Goal: Obtain resource: Download file/media

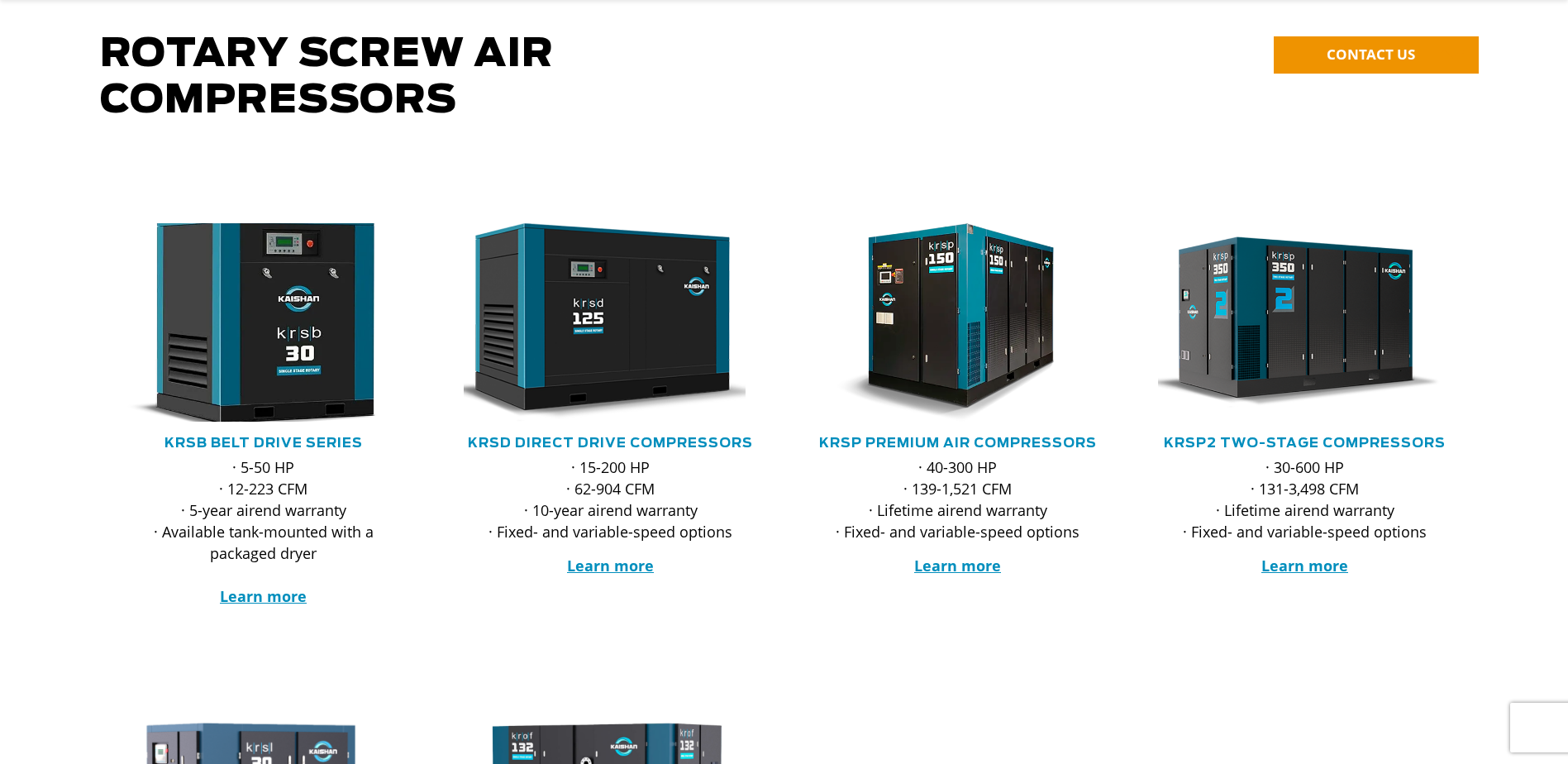
scroll to position [165, 0]
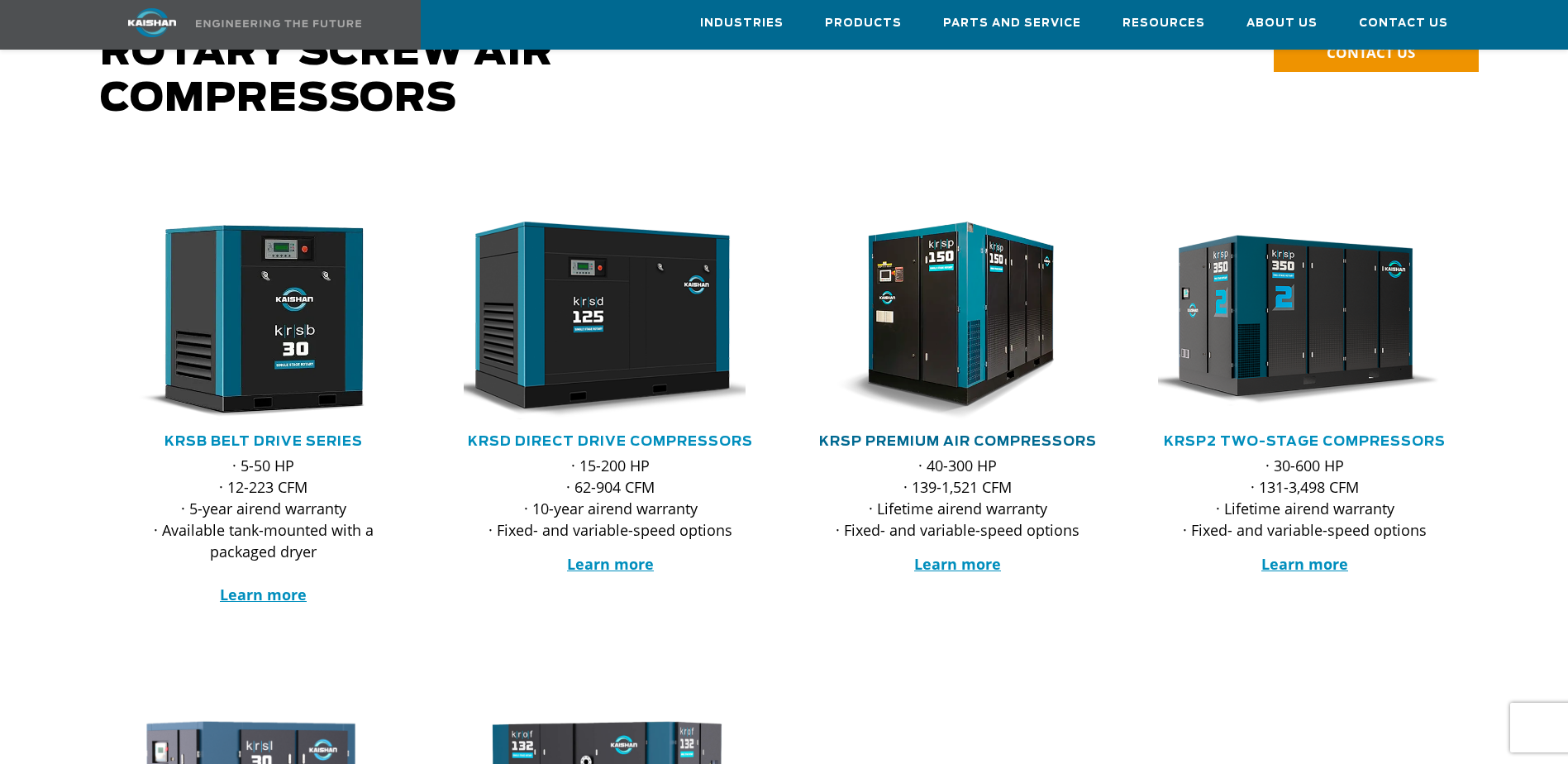
click at [985, 435] on link "KRSP Premium Air Compressors" at bounding box center [959, 441] width 278 height 14
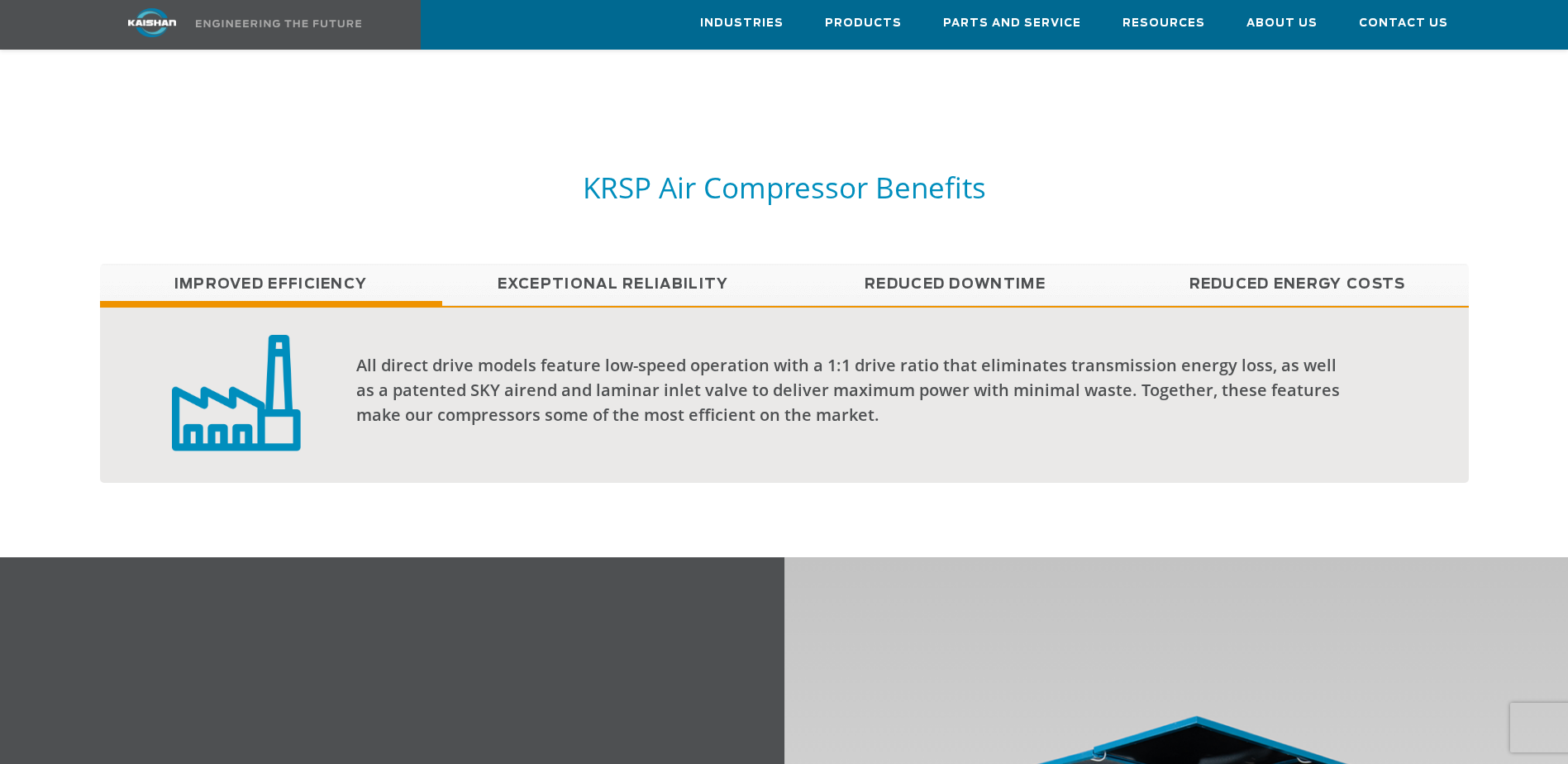
scroll to position [1406, 0]
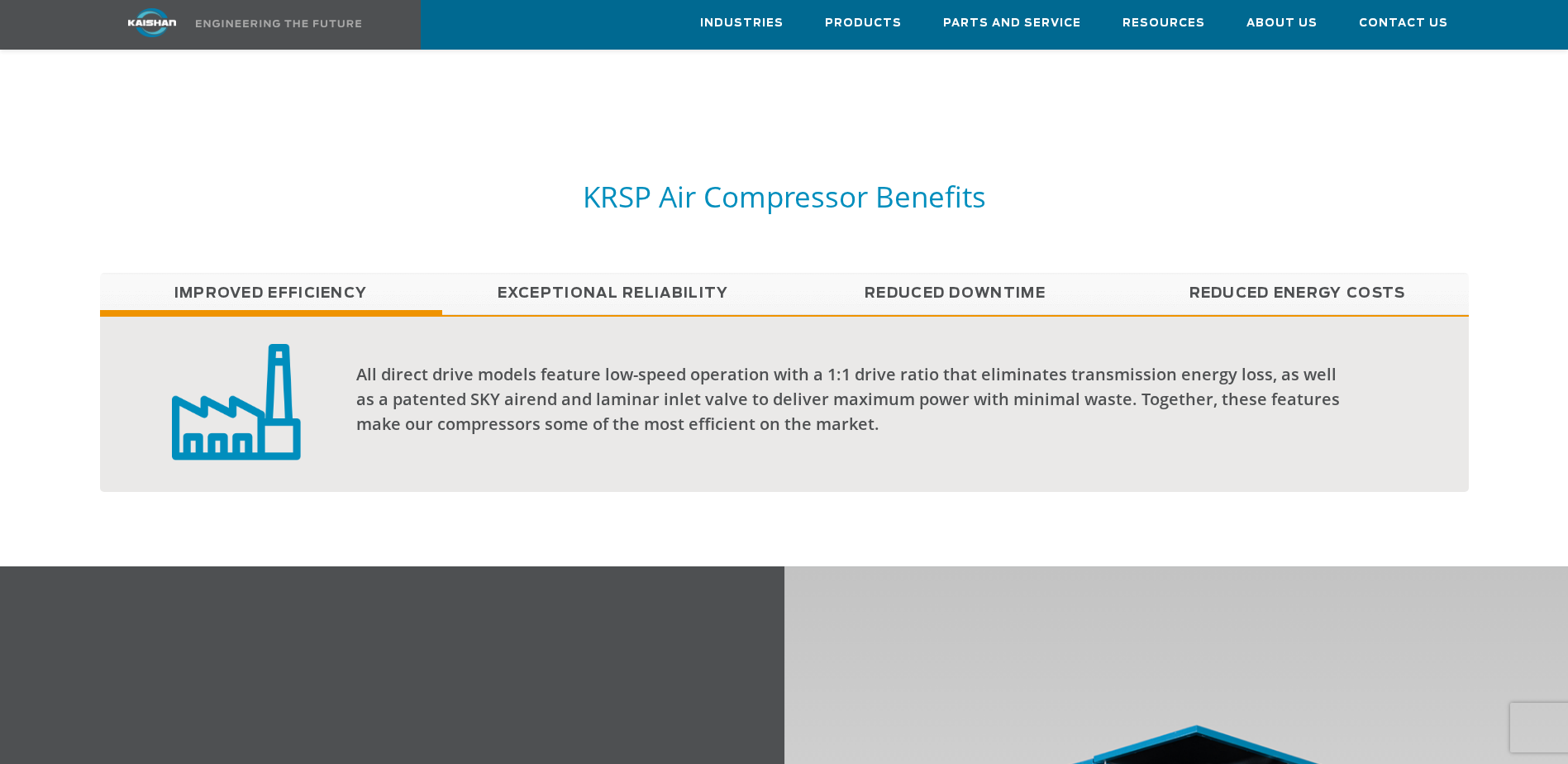
click at [1232, 273] on link "Reduced Energy Costs" at bounding box center [1298, 294] width 342 height 42
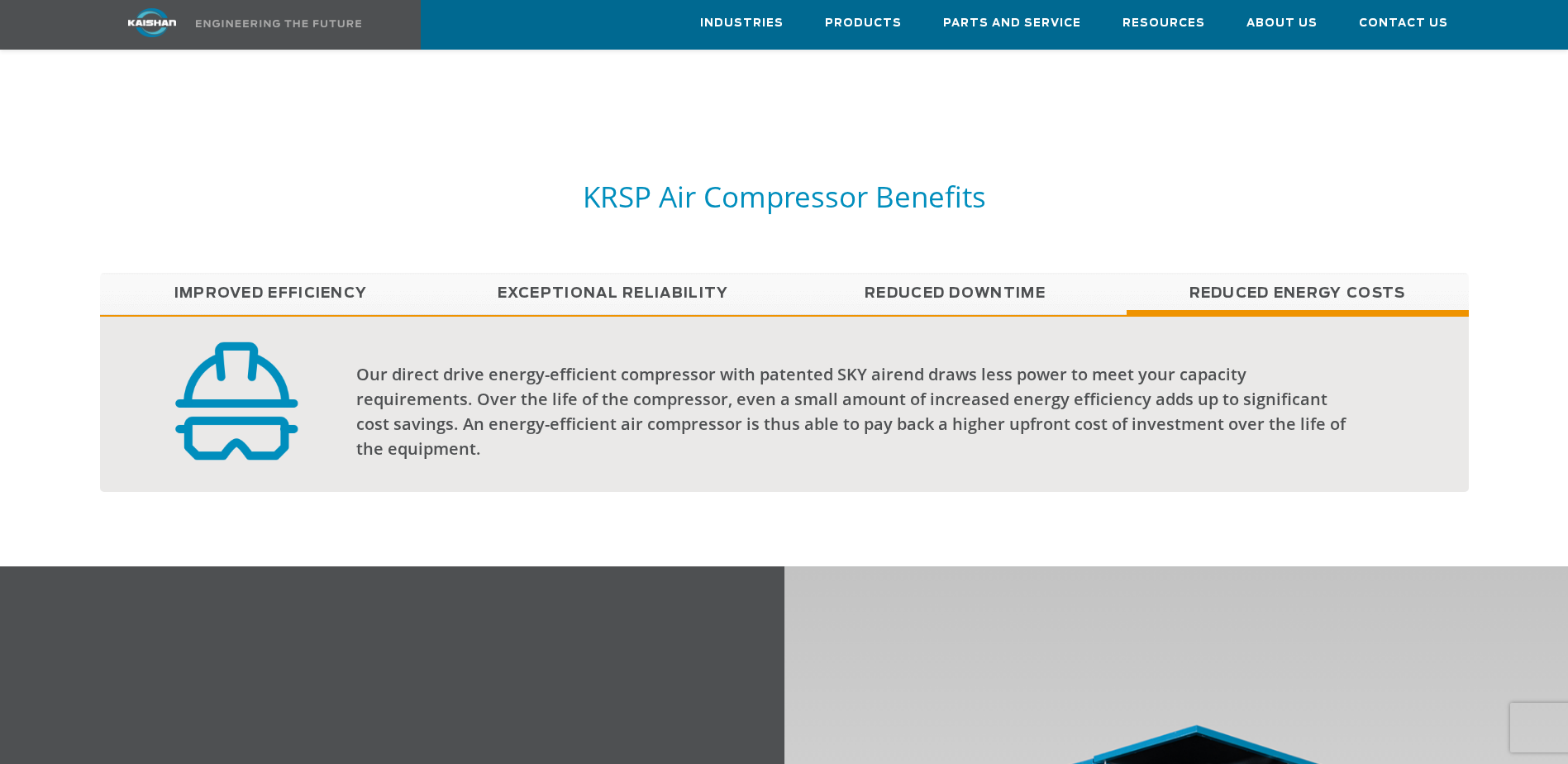
click at [294, 287] on link "Improved Efficiency" at bounding box center [271, 294] width 342 height 42
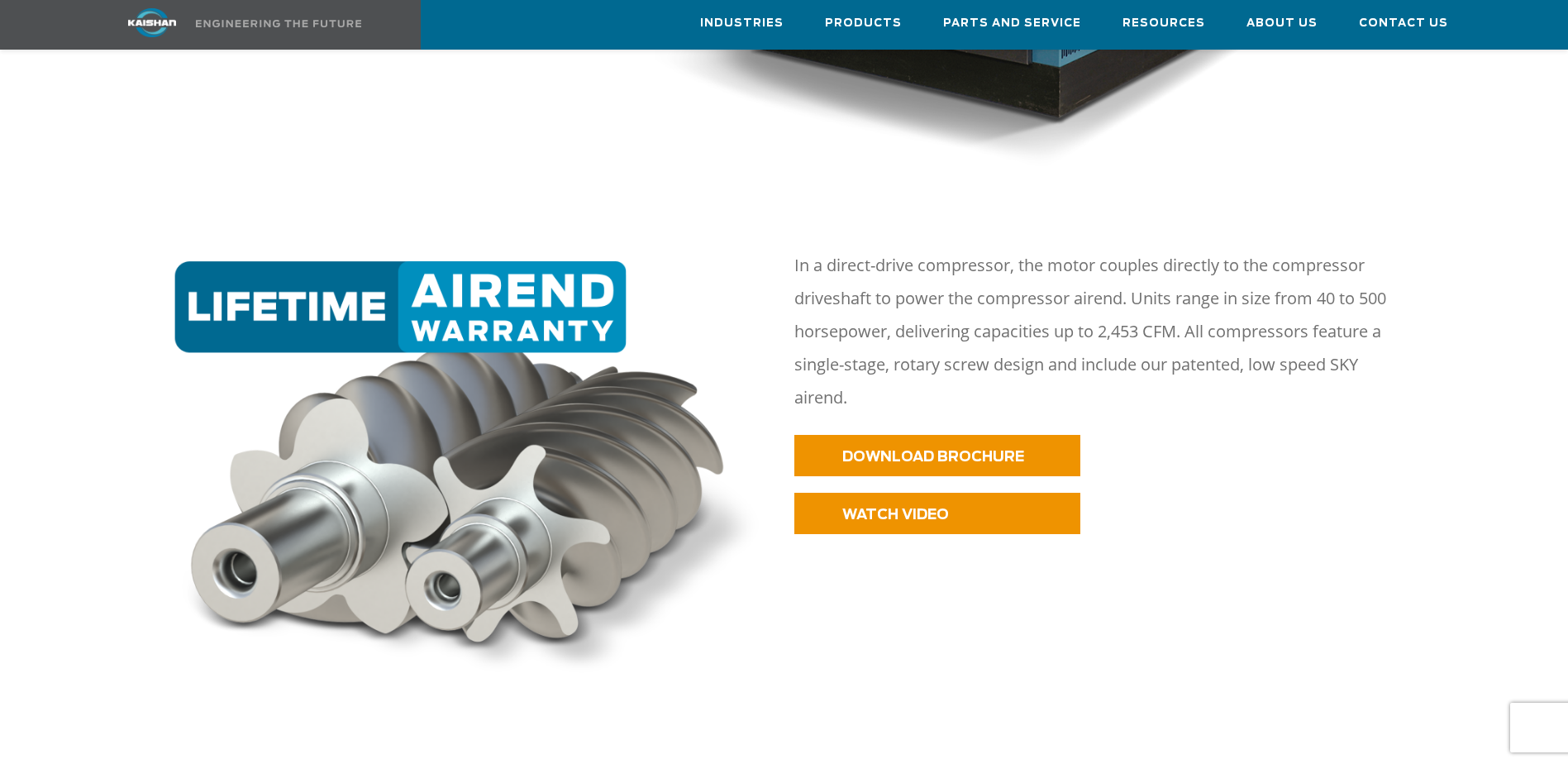
scroll to position [573, 0]
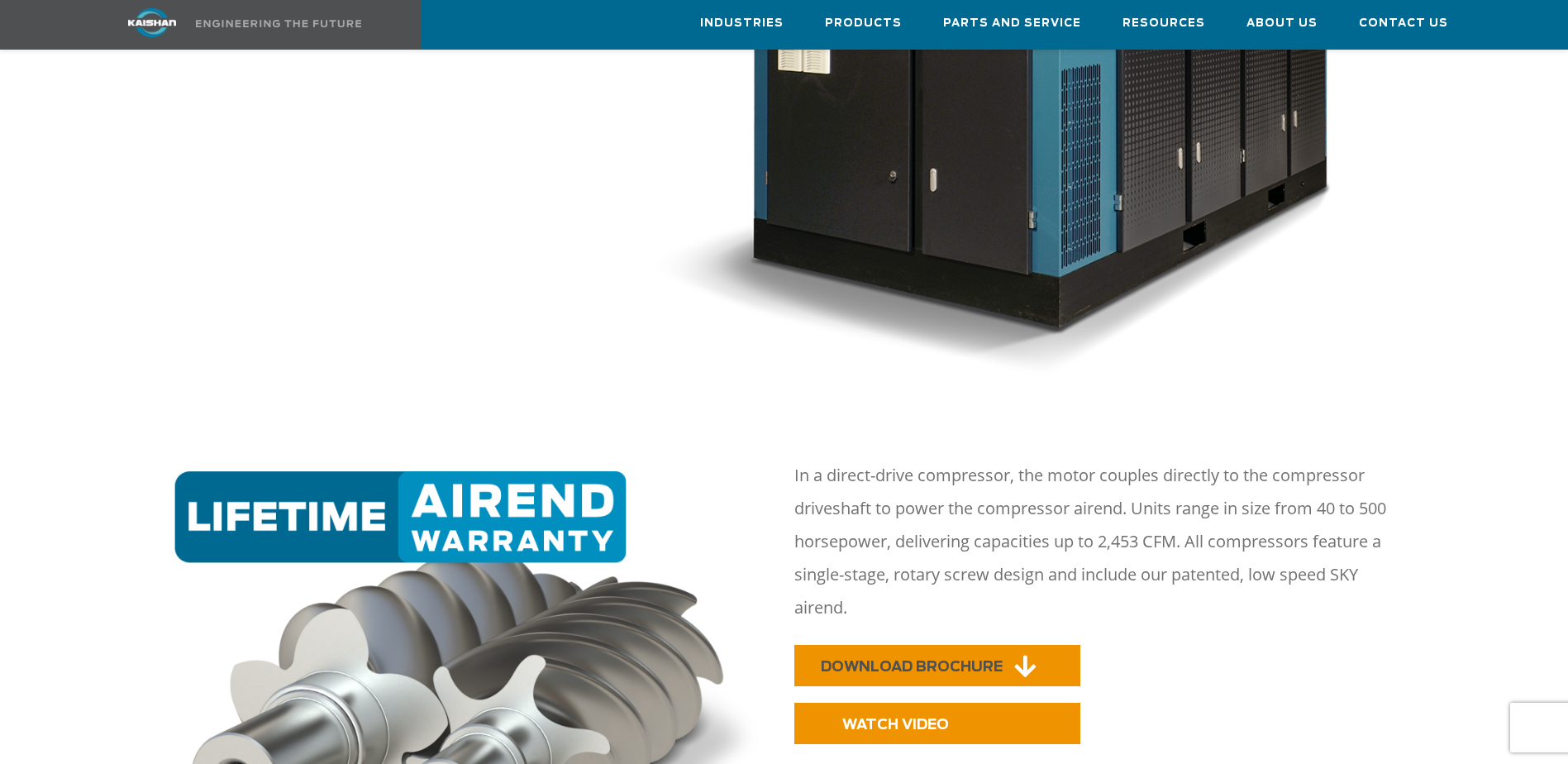
click at [926, 655] on link "DOWNLOAD BROCHURE" at bounding box center [938, 665] width 286 height 42
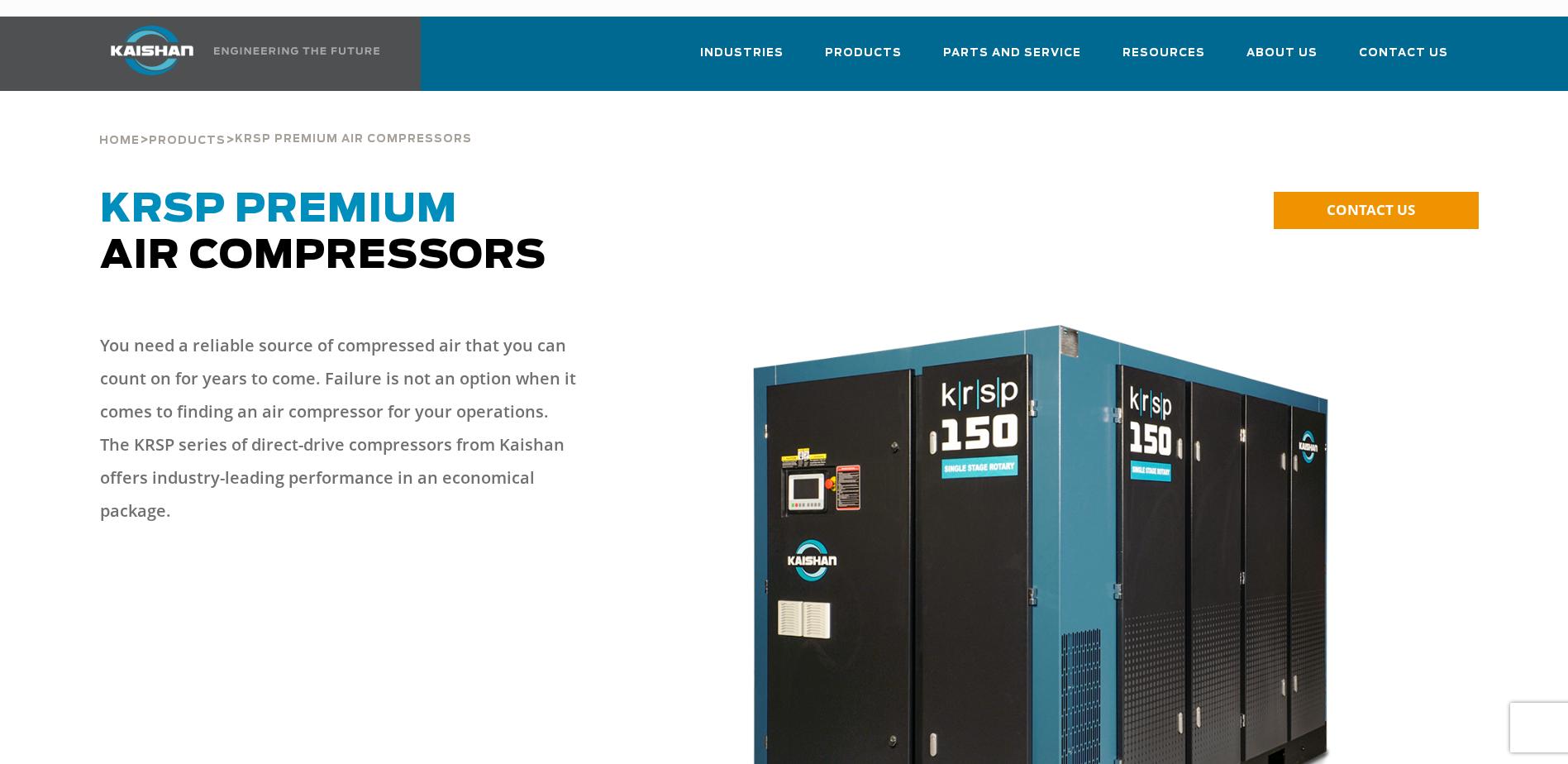
scroll to position [0, 0]
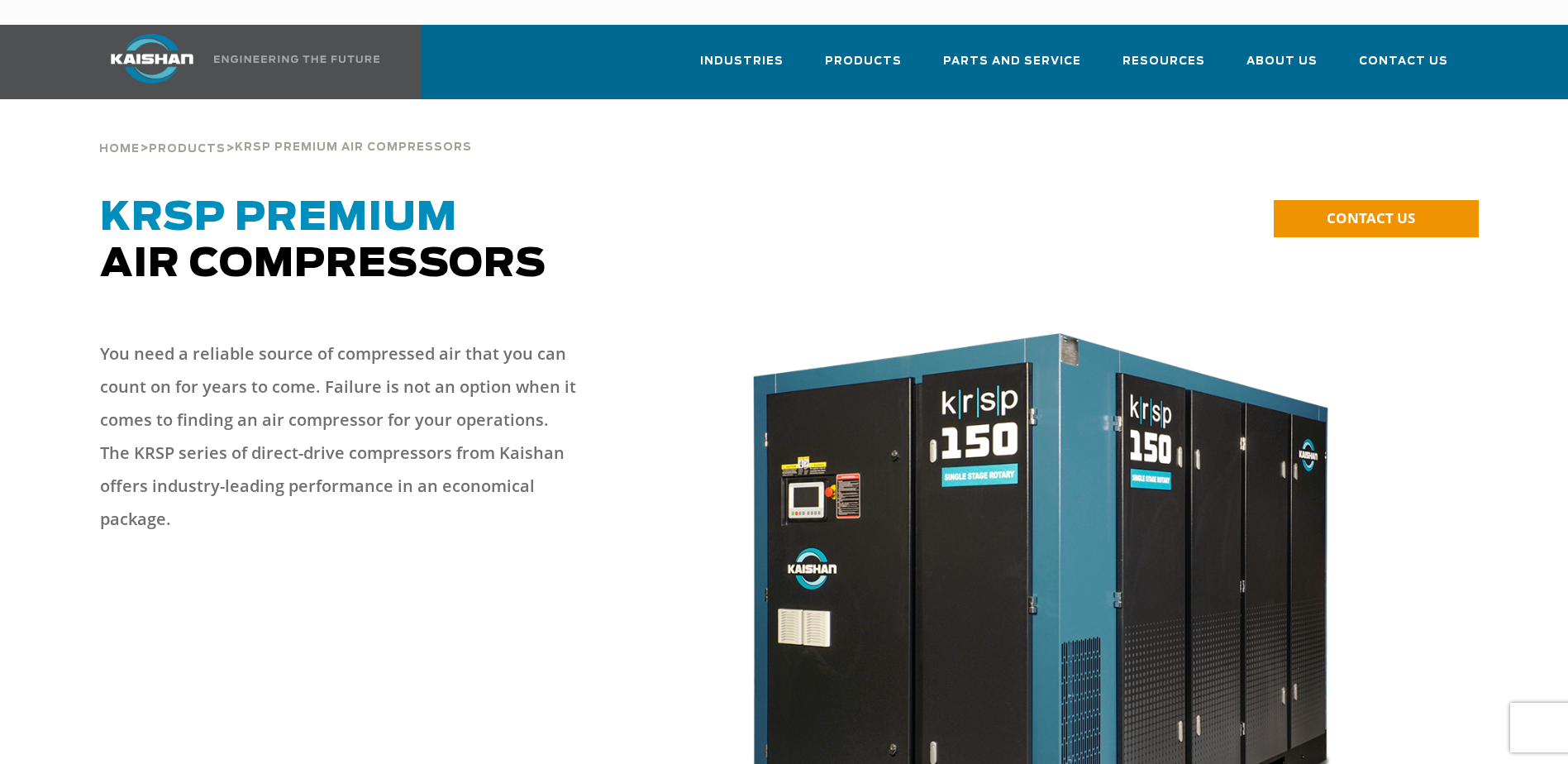
click at [1182, 212] on div "**********" at bounding box center [1318, 229] width 320 height 69
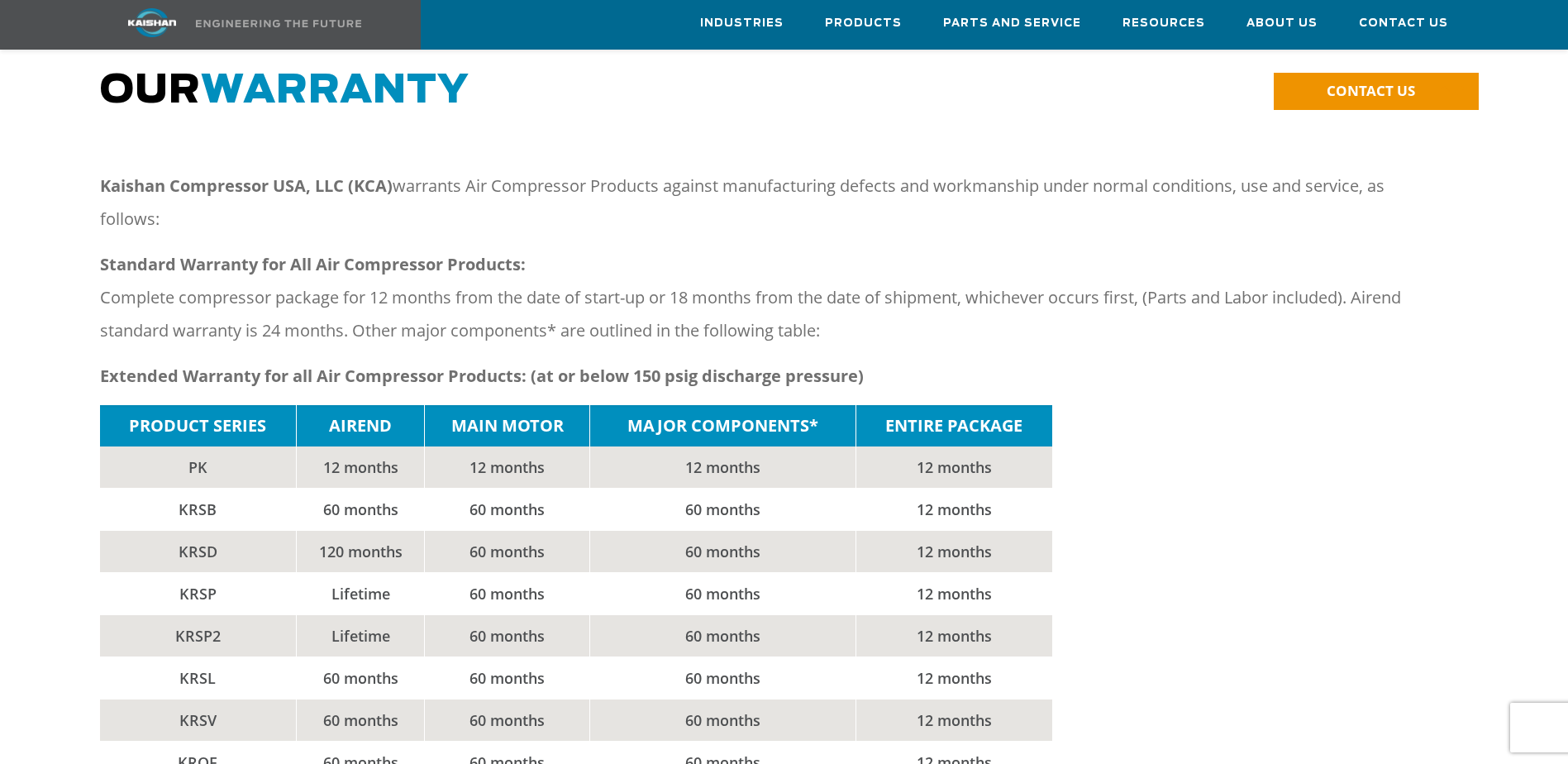
scroll to position [165, 0]
